Goal: Transaction & Acquisition: Subscribe to service/newsletter

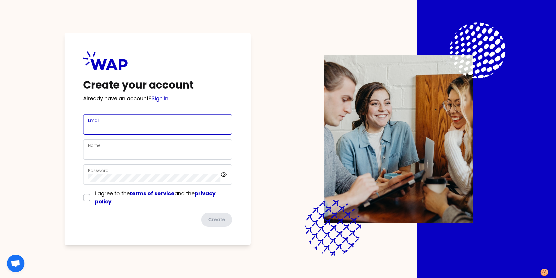
click at [135, 127] on input "Email" at bounding box center [157, 128] width 139 height 8
click at [198, 122] on div "Email" at bounding box center [157, 124] width 139 height 15
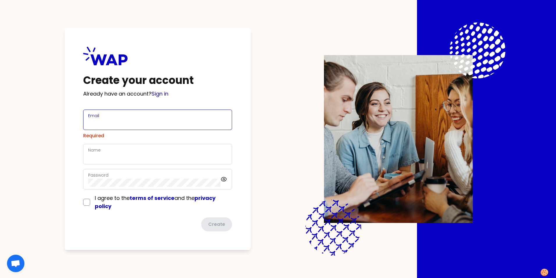
click at [107, 122] on input "Email" at bounding box center [157, 123] width 139 height 8
type input "[PERSON_NAME][EMAIL_ADDRESS][PERSON_NAME][DOMAIN_NAME]"
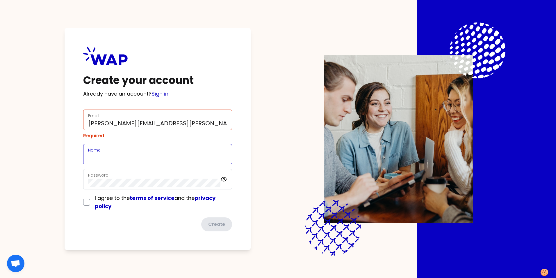
type input "France/Cluses/R&D Center (France)"
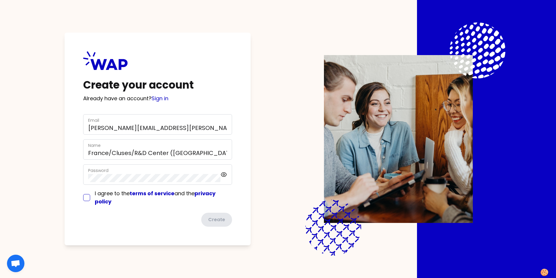
click at [84, 198] on input "checkbox" at bounding box center [86, 197] width 7 height 7
checkbox input "true"
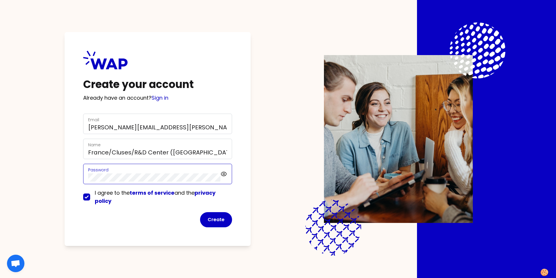
click at [220, 175] on div "Password" at bounding box center [154, 173] width 132 height 15
click at [222, 176] on icon at bounding box center [223, 173] width 7 height 7
click at [216, 216] on button "Create" at bounding box center [216, 219] width 32 height 15
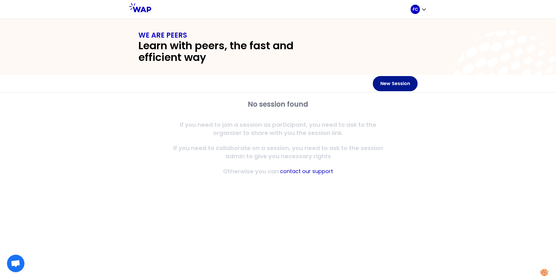
click at [392, 84] on button "New Session" at bounding box center [395, 83] width 45 height 15
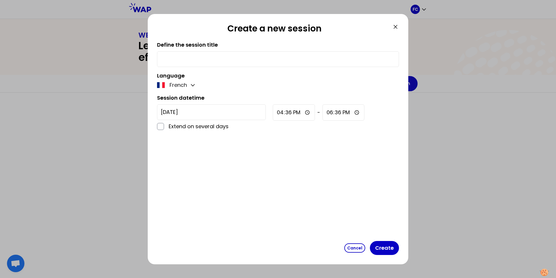
click at [196, 60] on input "text" at bounding box center [278, 59] width 234 height 8
click at [398, 28] on icon at bounding box center [395, 26] width 7 height 7
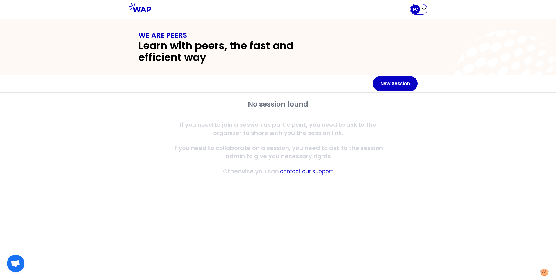
click at [418, 10] on p "FC" at bounding box center [415, 9] width 5 height 6
click at [403, 24] on span "Home page" at bounding box center [407, 24] width 31 height 8
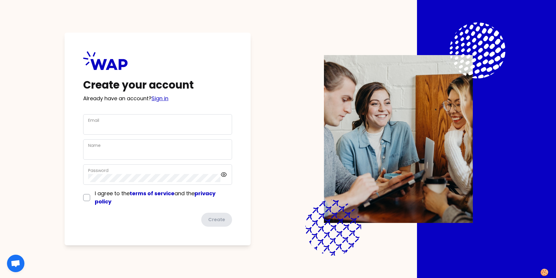
click at [167, 99] on link "Sign in" at bounding box center [160, 98] width 17 height 7
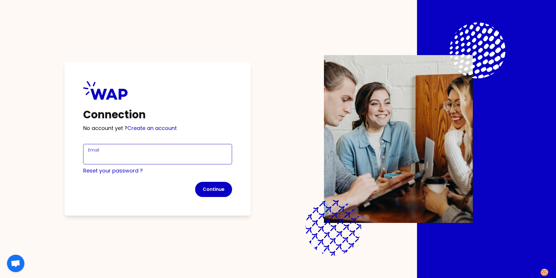
click at [118, 158] on input "Email" at bounding box center [157, 157] width 139 height 8
type input "[PERSON_NAME][EMAIL_ADDRESS][PERSON_NAME][DOMAIN_NAME]"
click at [214, 189] on button "Continue" at bounding box center [213, 189] width 37 height 15
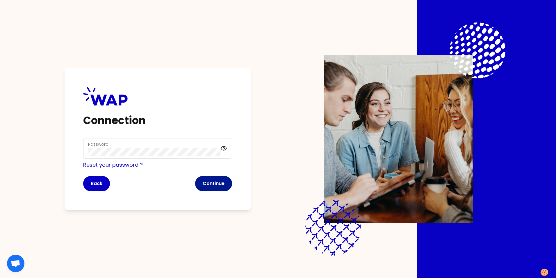
click at [216, 181] on button "Continue" at bounding box center [213, 183] width 37 height 15
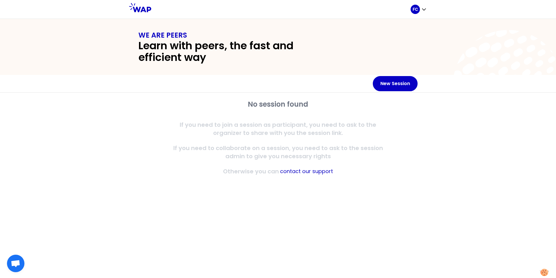
click at [251, 119] on div "No session found If you need to join a session as participant, you need to ask …" at bounding box center [277, 137] width 223 height 76
